Goal: Transaction & Acquisition: Book appointment/travel/reservation

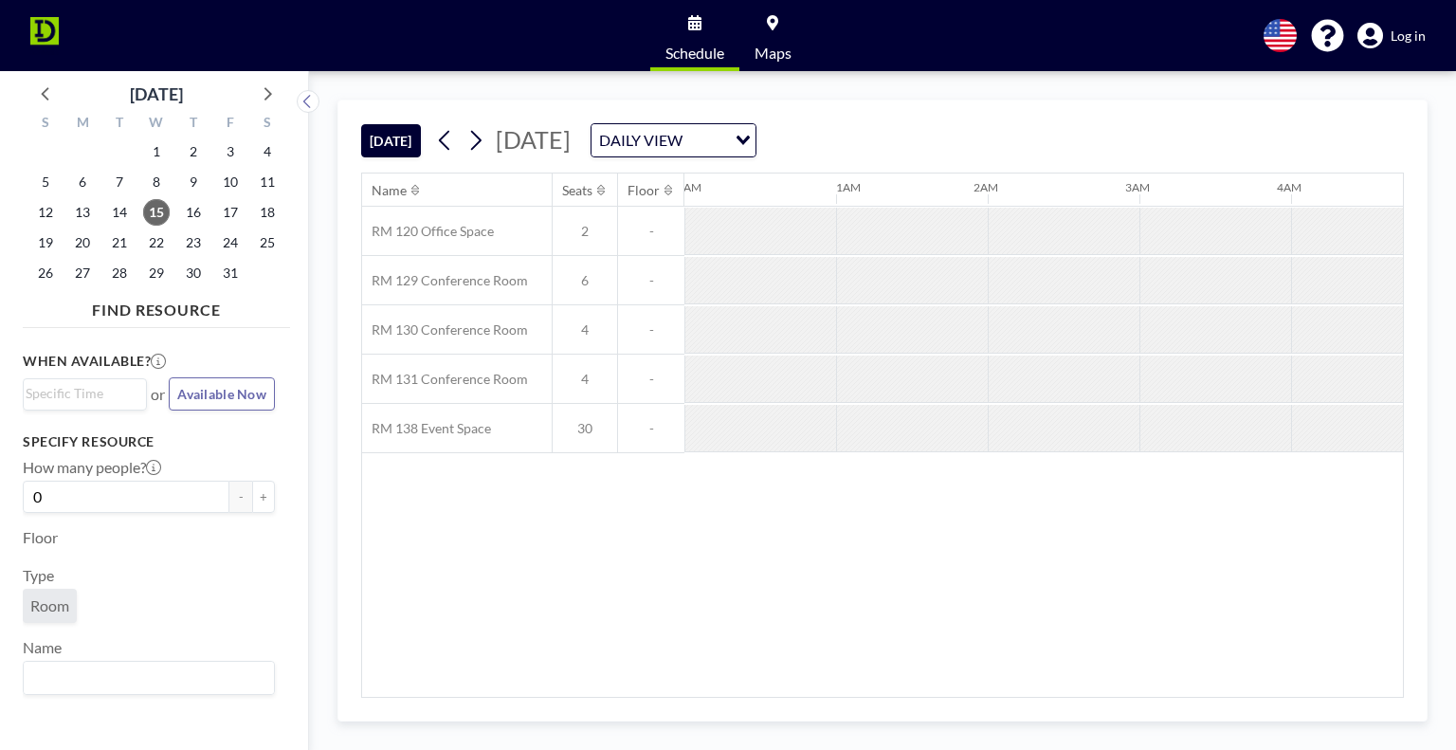
scroll to position [0, 1365]
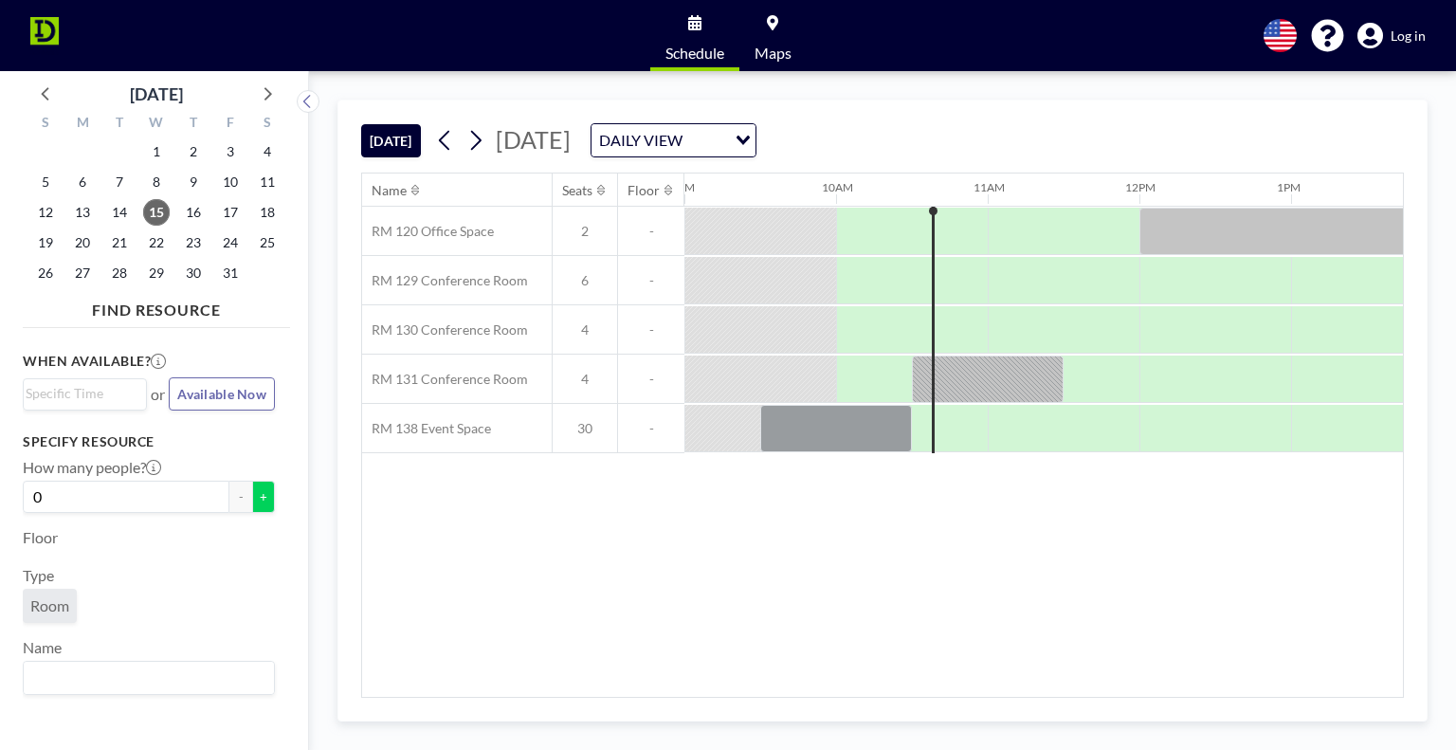
click at [252, 494] on button "+" at bounding box center [263, 497] width 23 height 32
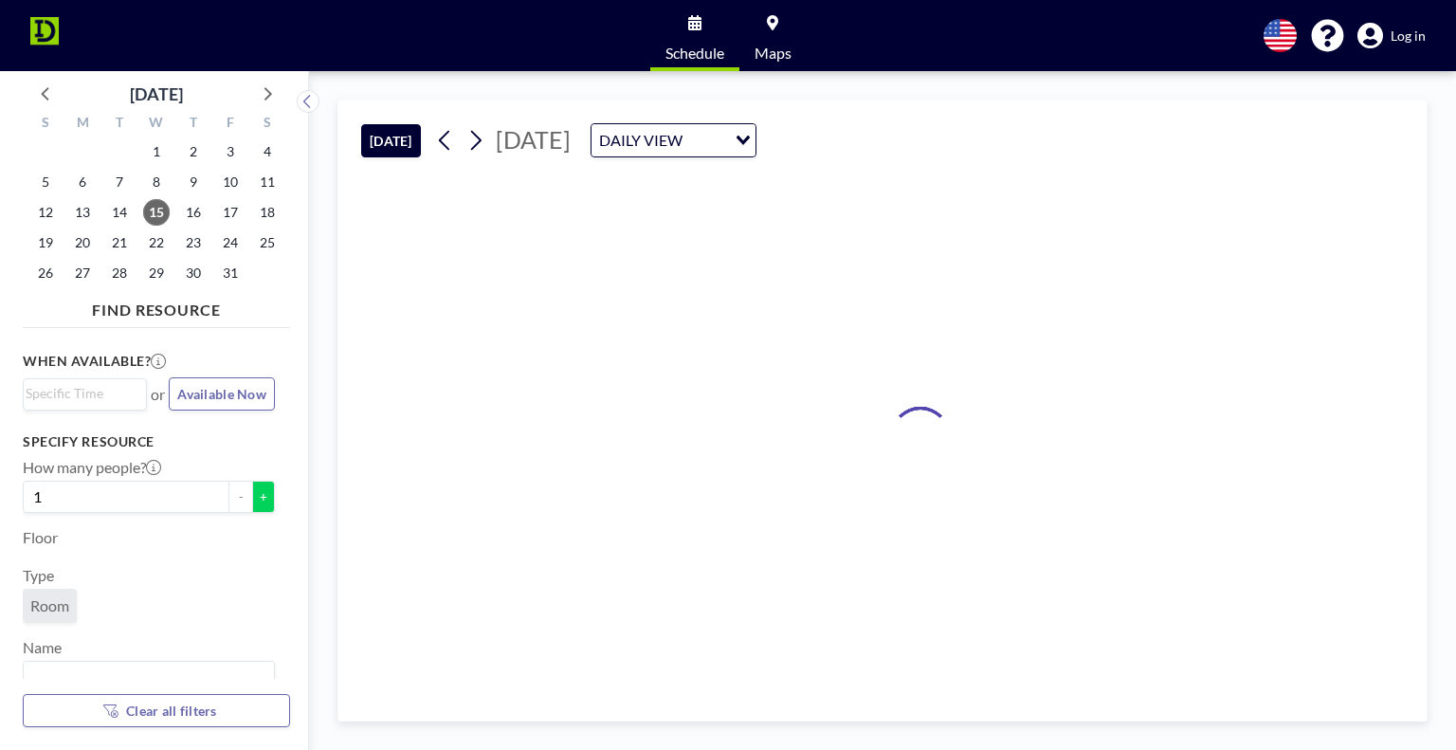
click at [252, 494] on button "+" at bounding box center [263, 497] width 23 height 32
type input "2"
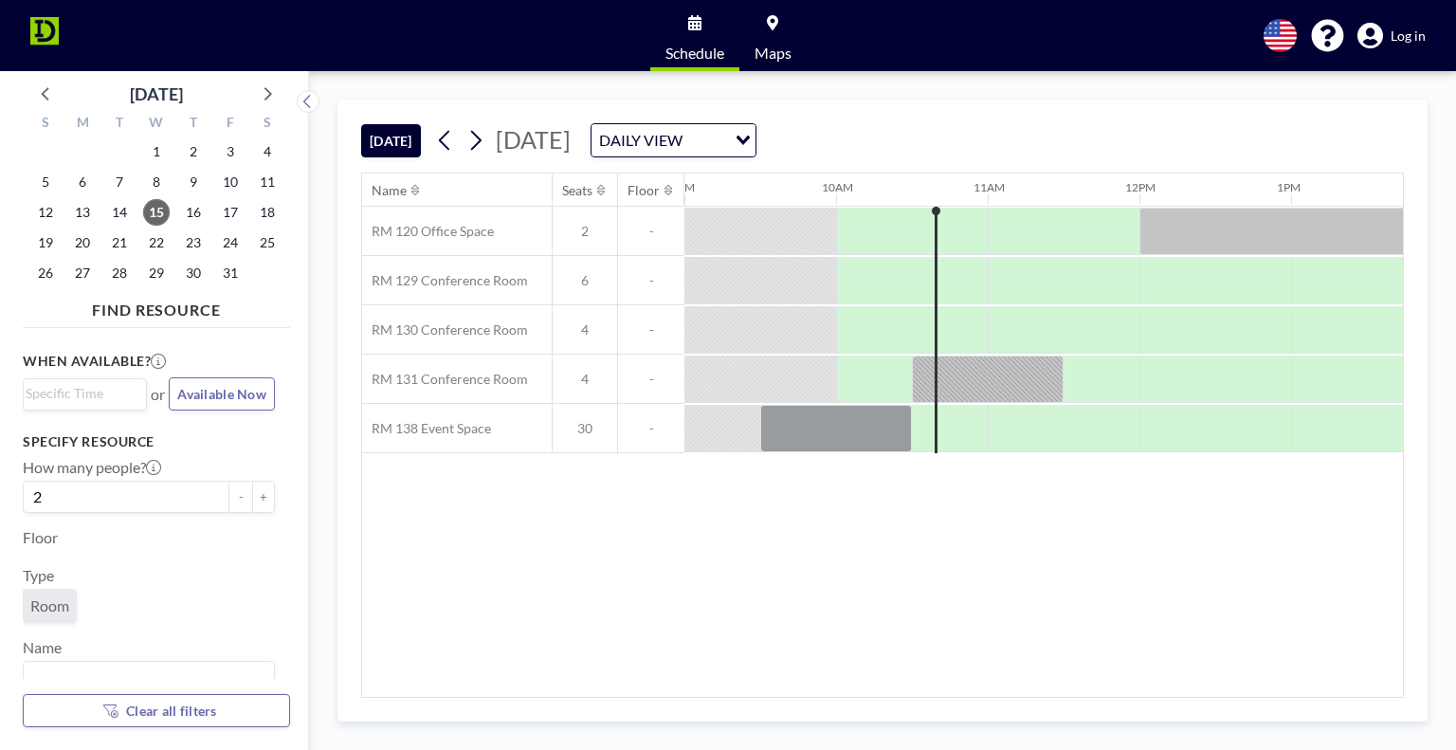
scroll to position [0, 0]
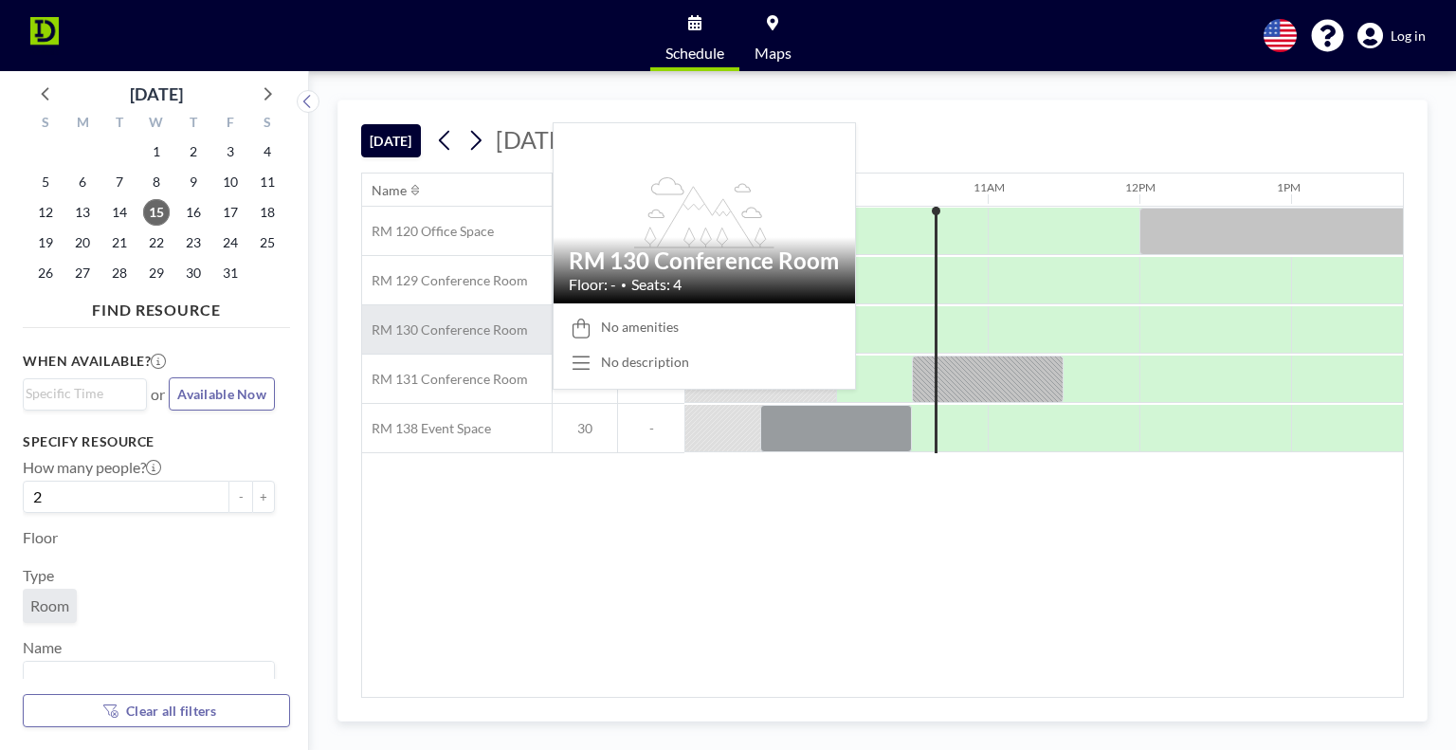
click at [466, 333] on span "RM 130 Conference Room" at bounding box center [445, 329] width 166 height 17
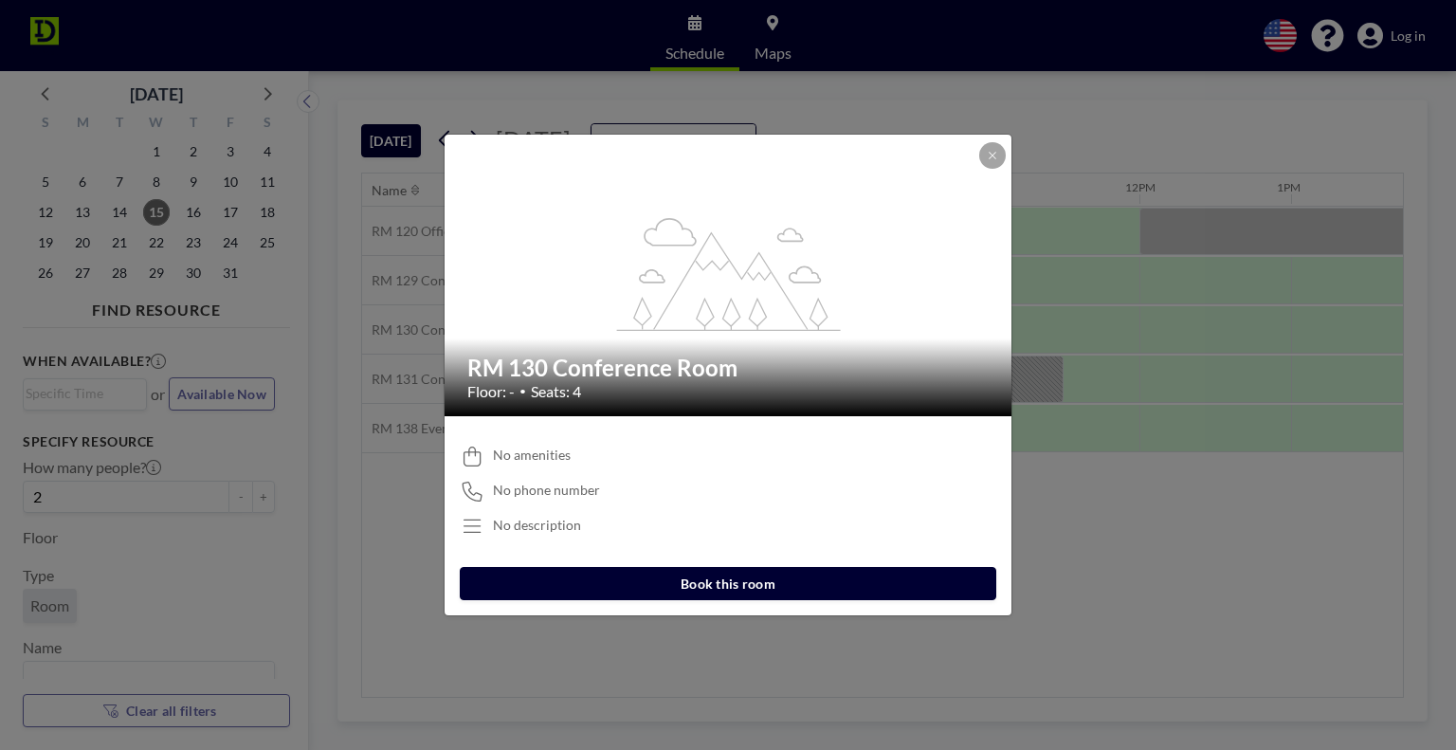
click at [702, 579] on button "Book this room" at bounding box center [728, 583] width 537 height 33
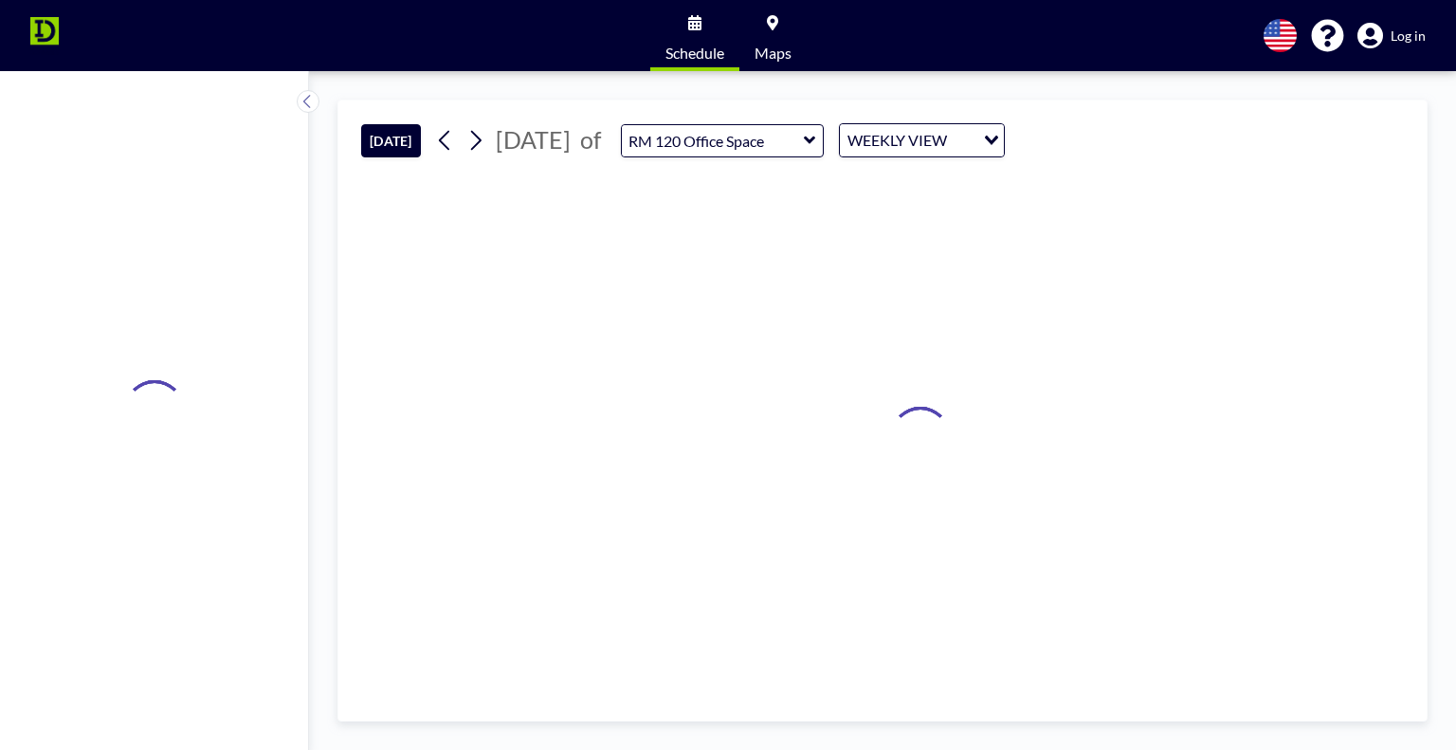
type input "RM 130 Conference Room"
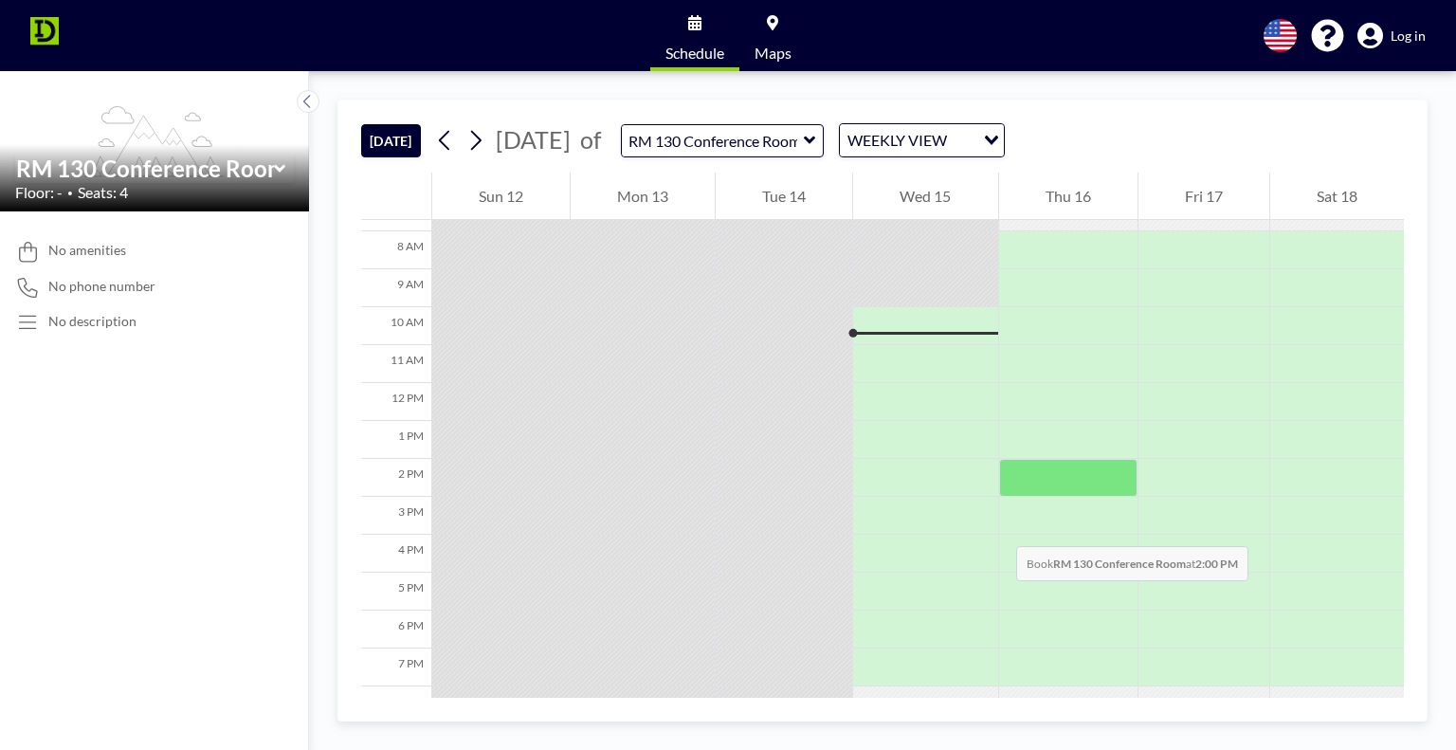
scroll to position [250, 0]
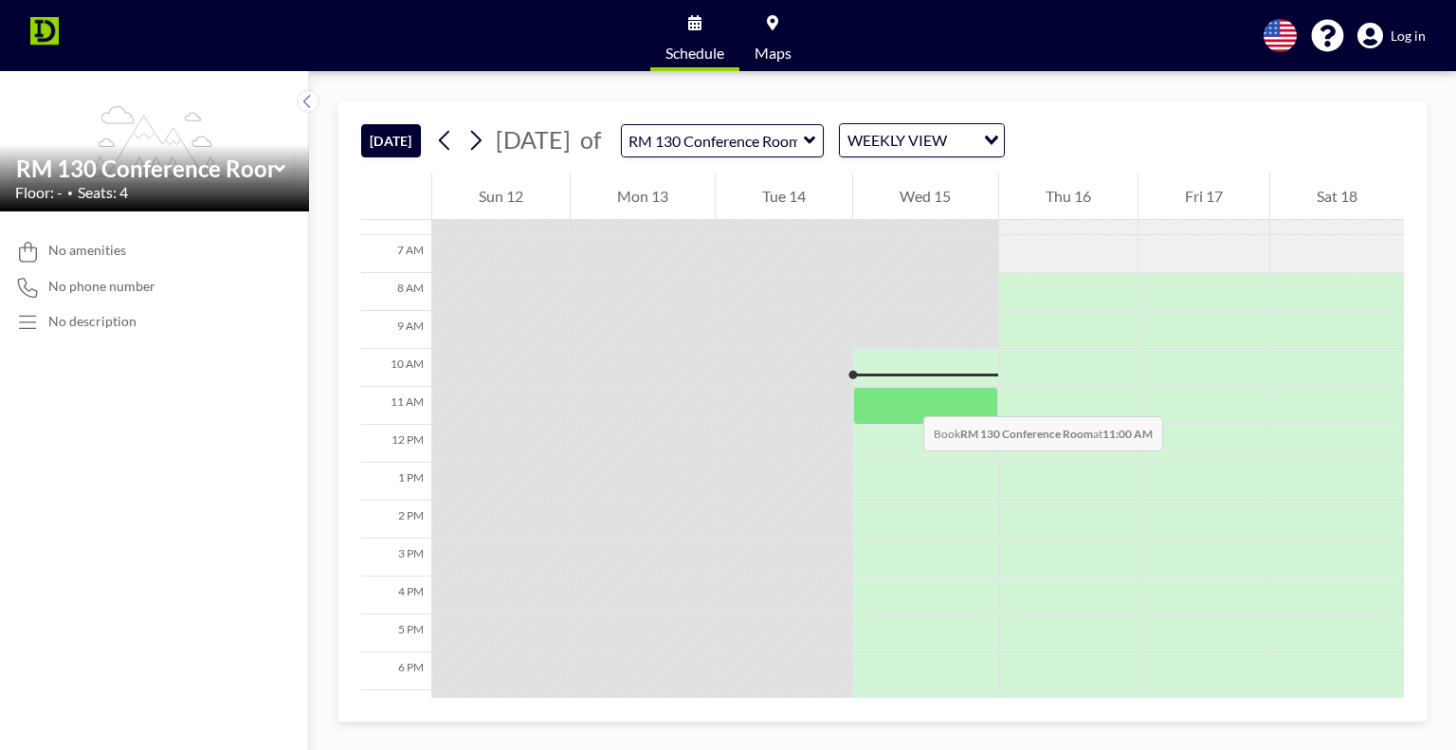
click at [905, 397] on div at bounding box center [925, 406] width 144 height 38
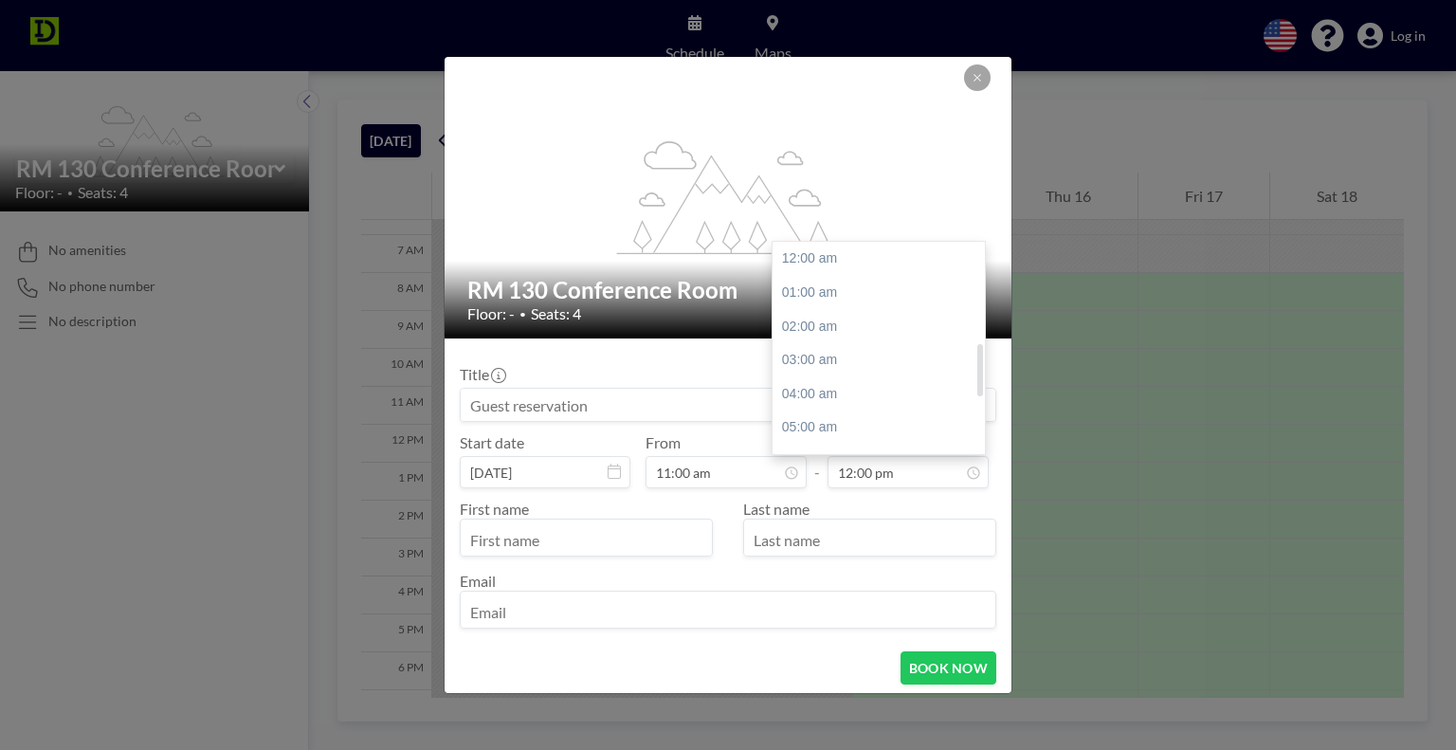
scroll to position [405, 0]
click at [823, 299] on div "01:00 pm" at bounding box center [884, 293] width 222 height 34
type input "01:00 pm"
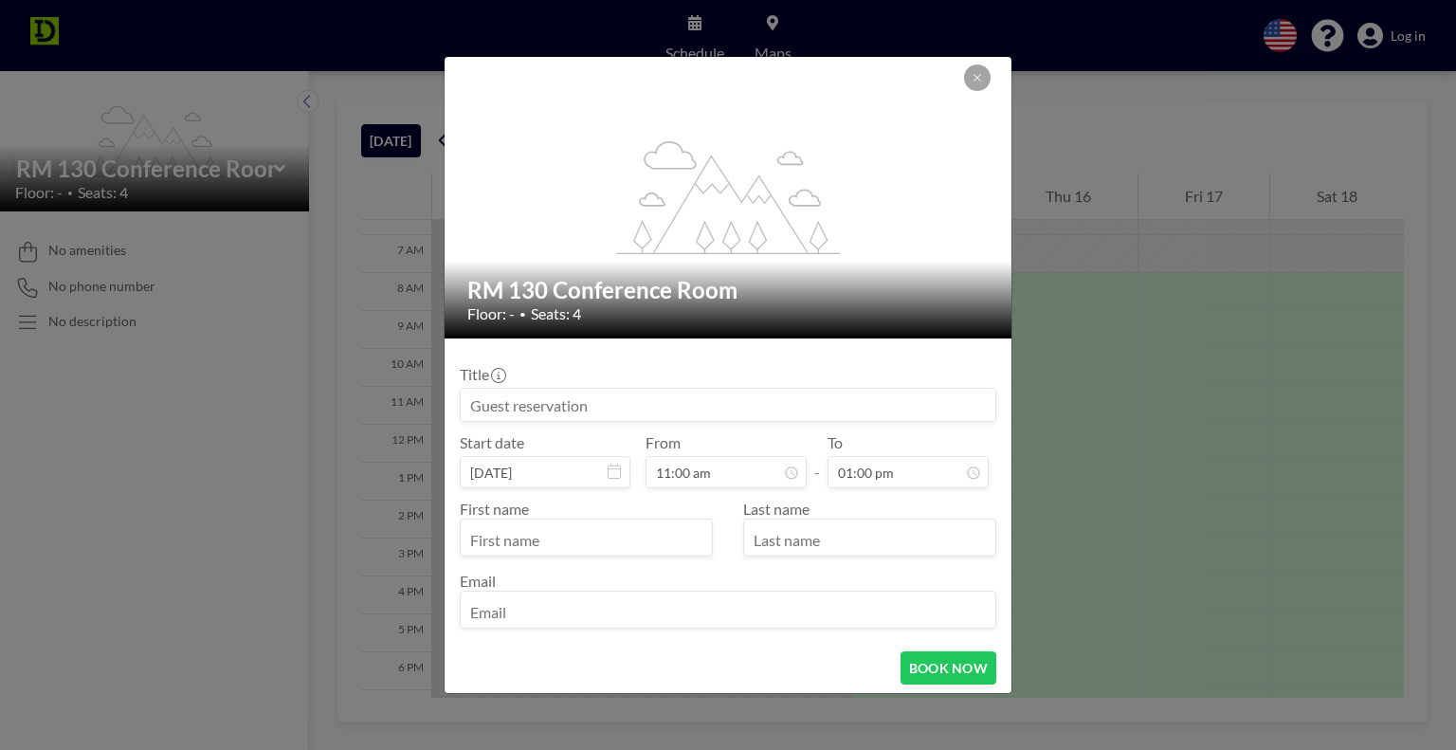
click at [596, 404] on input at bounding box center [728, 405] width 535 height 32
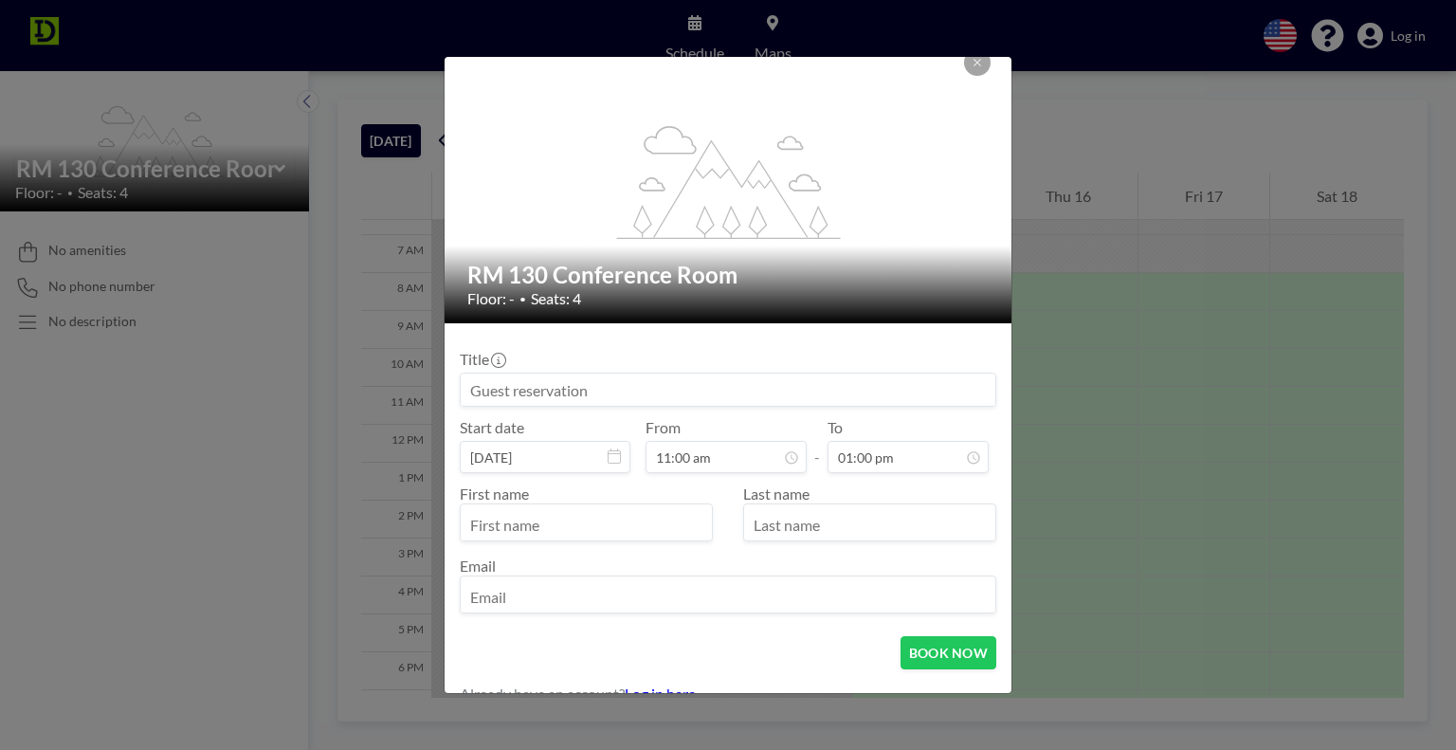
scroll to position [38, 0]
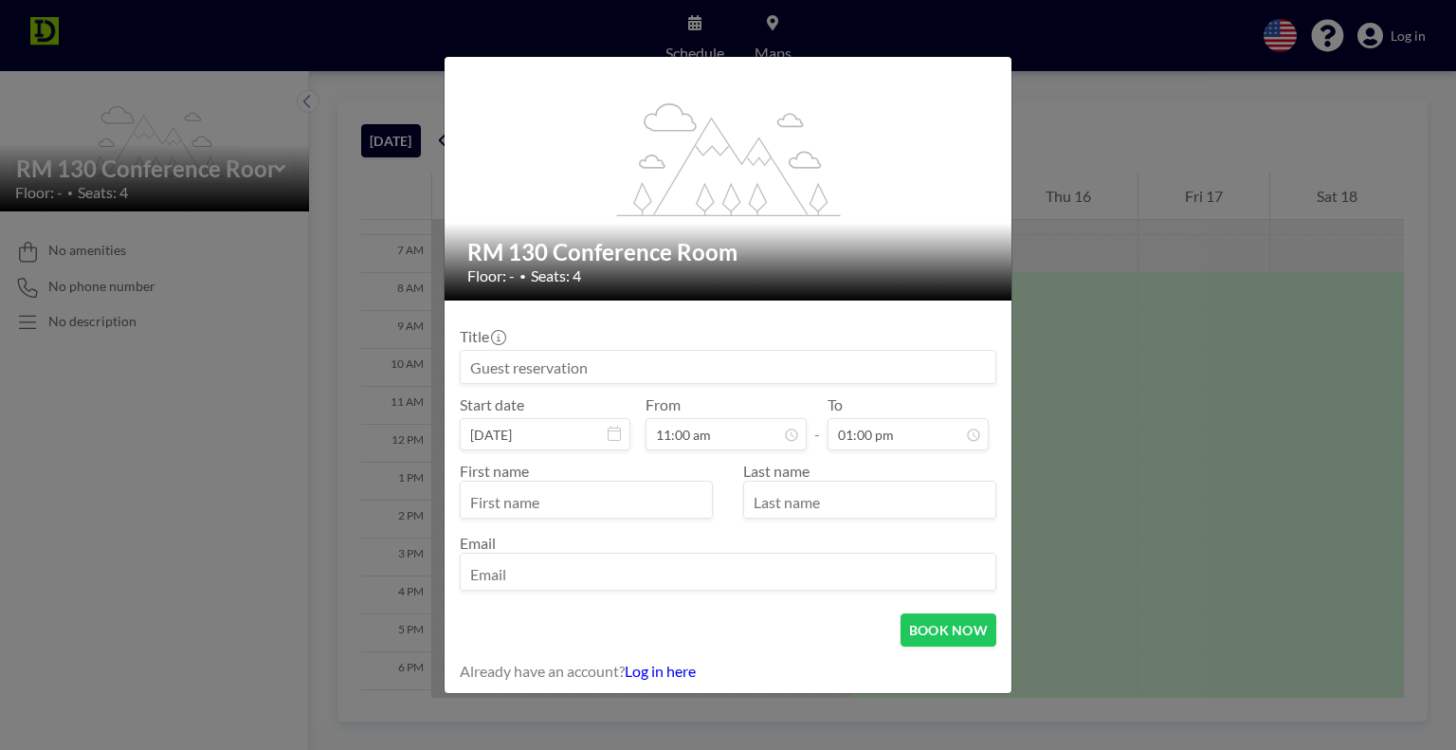
click at [606, 493] on input "text" at bounding box center [586, 501] width 251 height 32
type input "[PERSON_NAME]"
type input "Appleton"
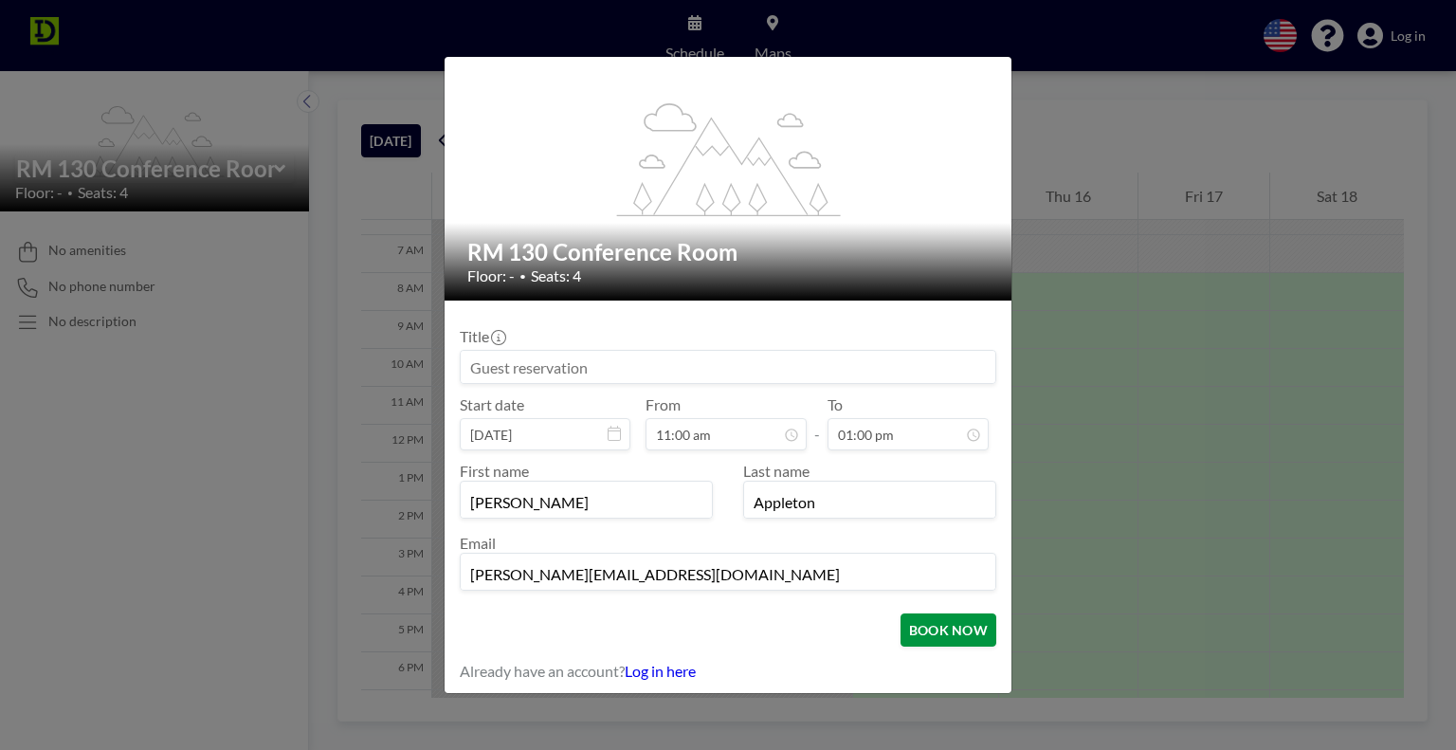
type input "[PERSON_NAME][EMAIL_ADDRESS][DOMAIN_NAME]"
click at [920, 637] on button "BOOK NOW" at bounding box center [949, 629] width 96 height 33
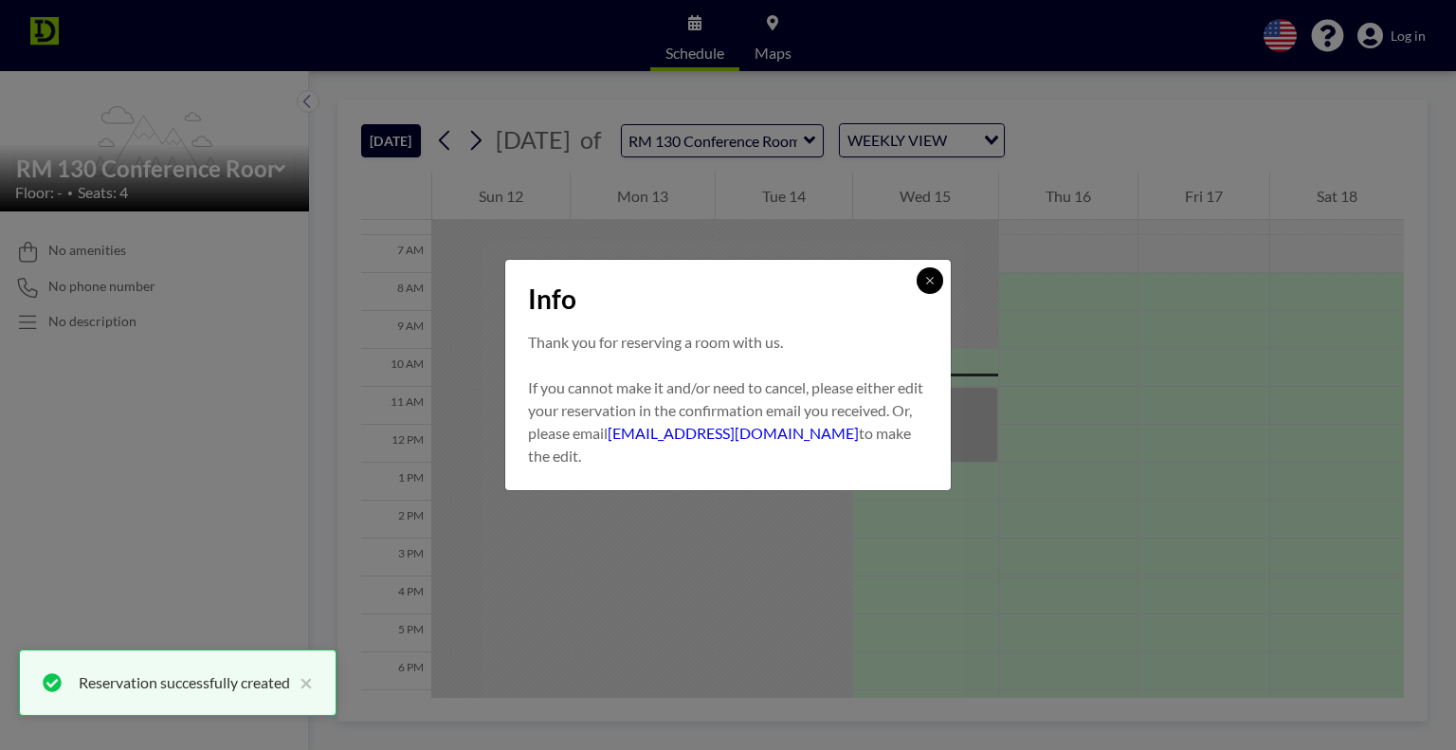
click at [927, 282] on icon at bounding box center [929, 280] width 11 height 11
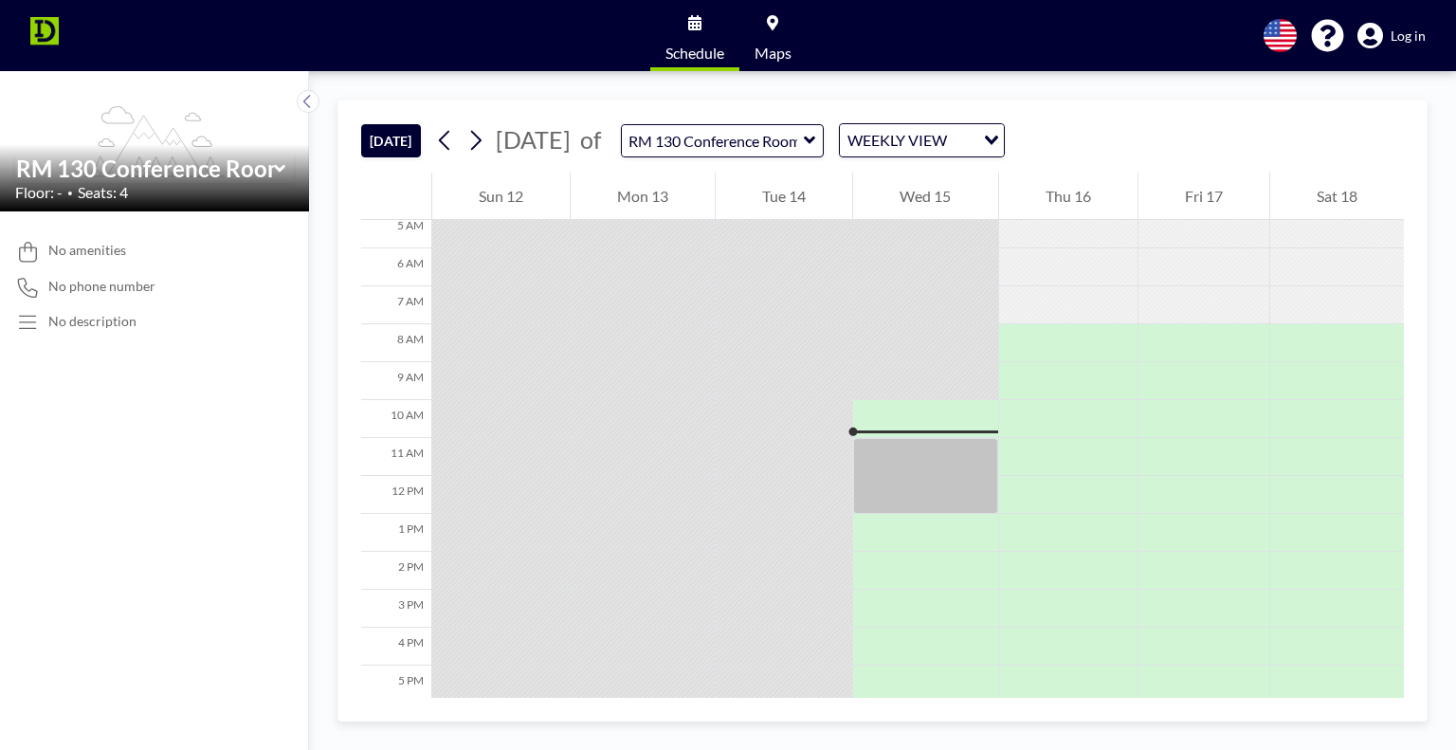
scroll to position [190, 0]
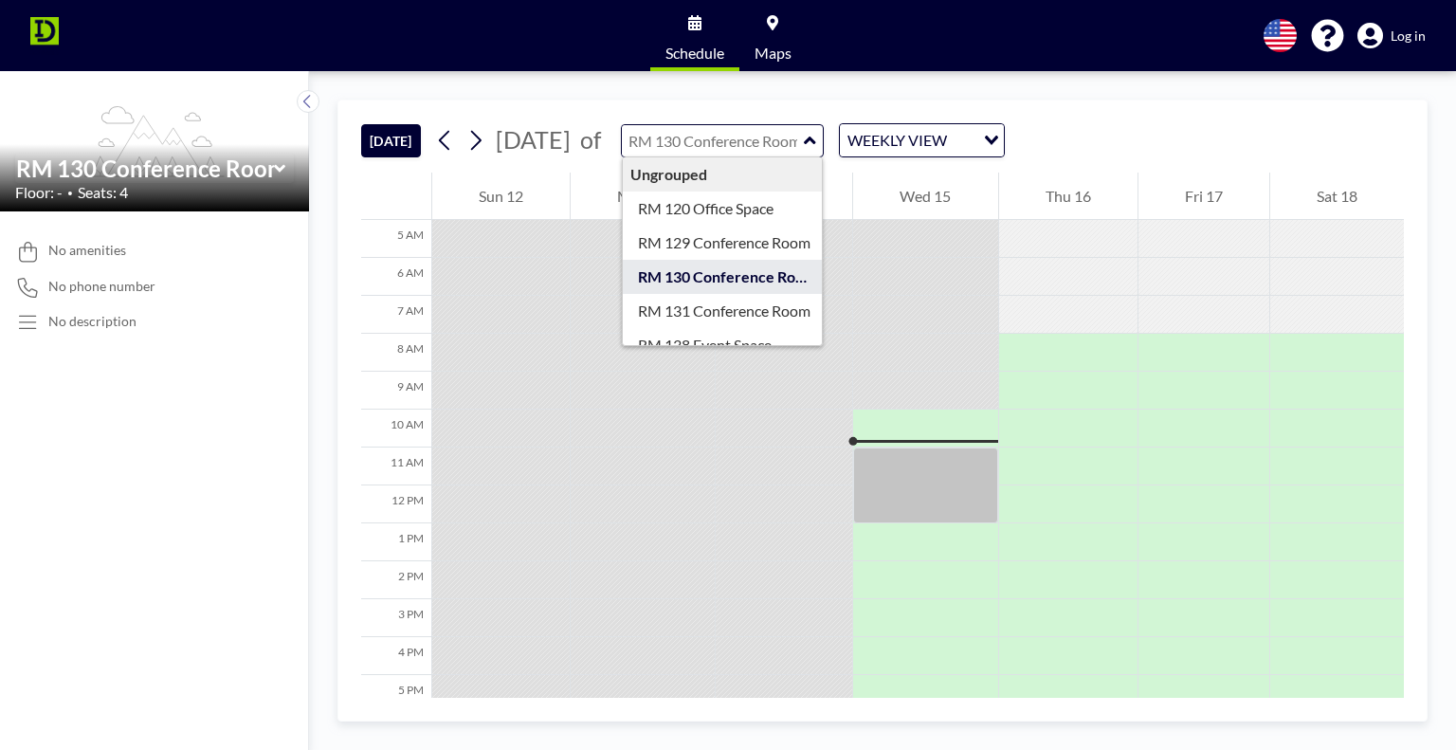
click at [780, 146] on input "text" at bounding box center [713, 140] width 182 height 31
type input "RM 130 Conference Room"
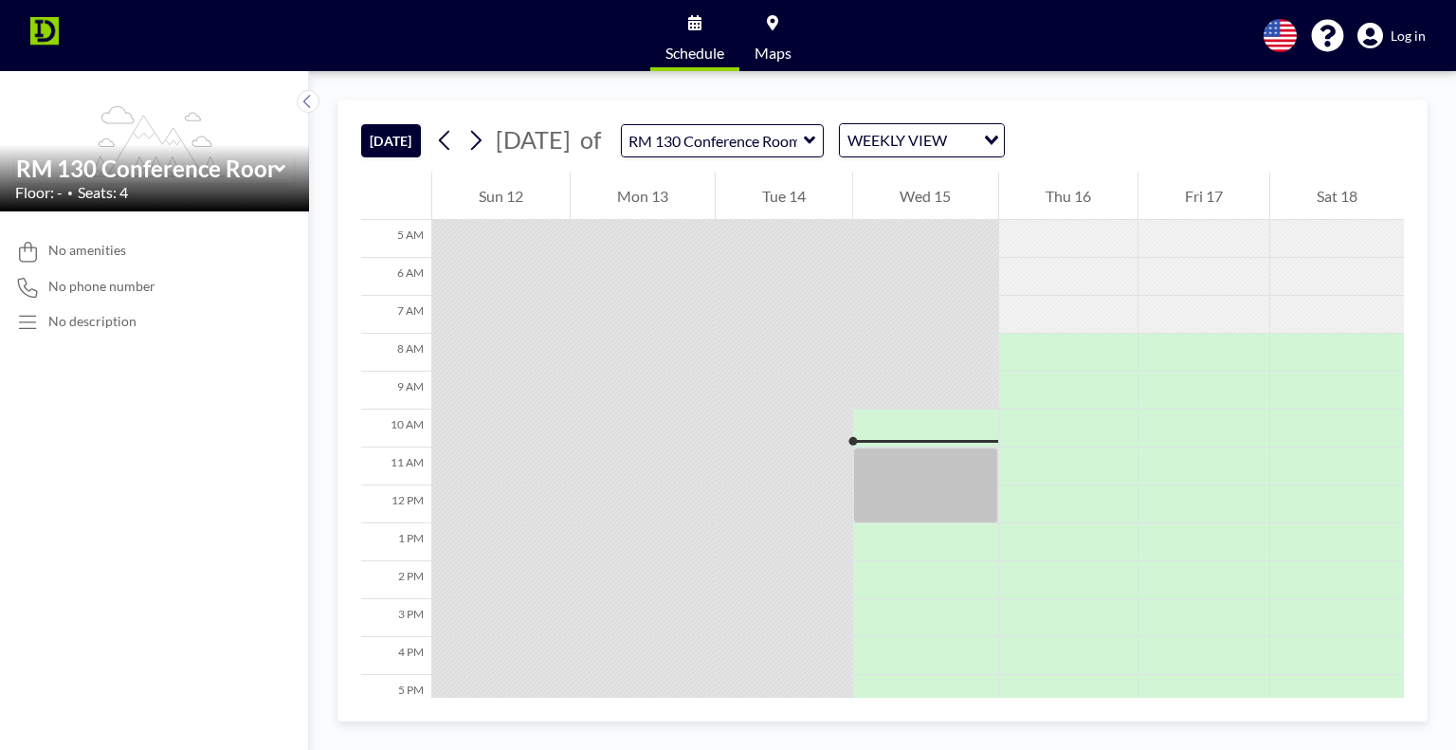
click at [1124, 113] on div "[DATE] [DATE] of RM 130 Conference Room WEEKLY VIEW Loading..." at bounding box center [882, 136] width 1043 height 72
